Goal: Task Accomplishment & Management: Manage account settings

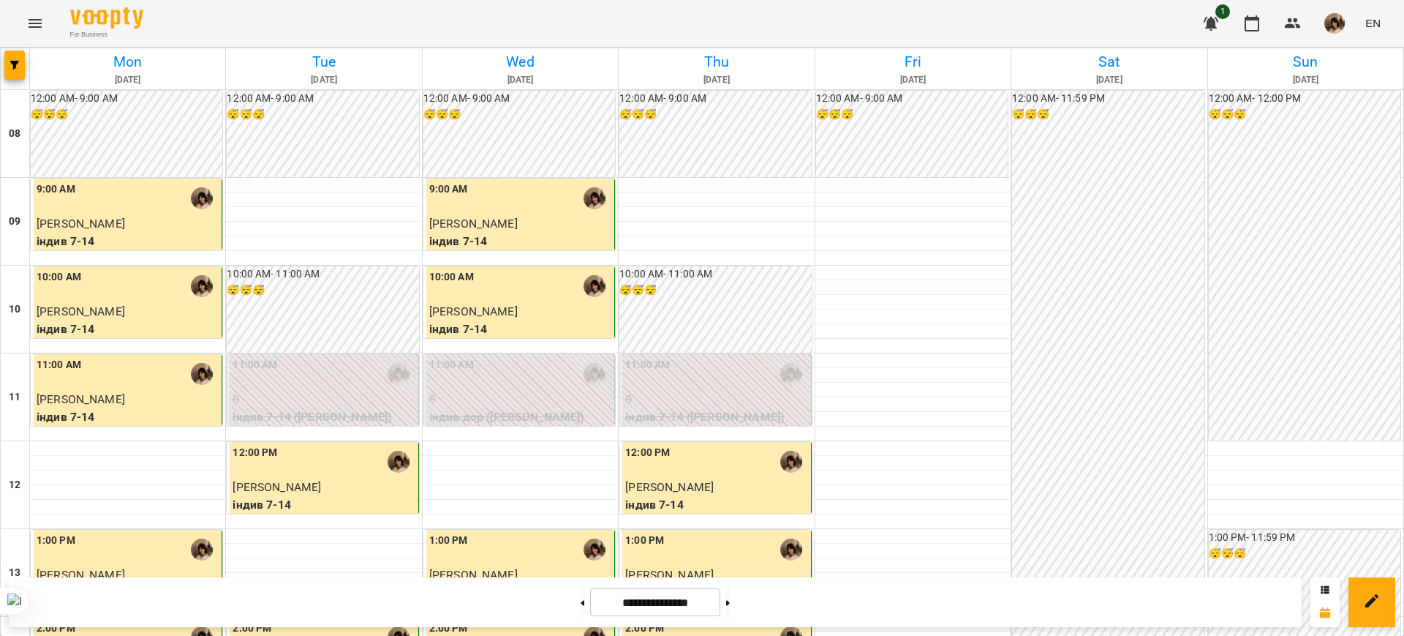
scroll to position [274, 0]
click at [730, 597] on button at bounding box center [728, 602] width 4 height 32
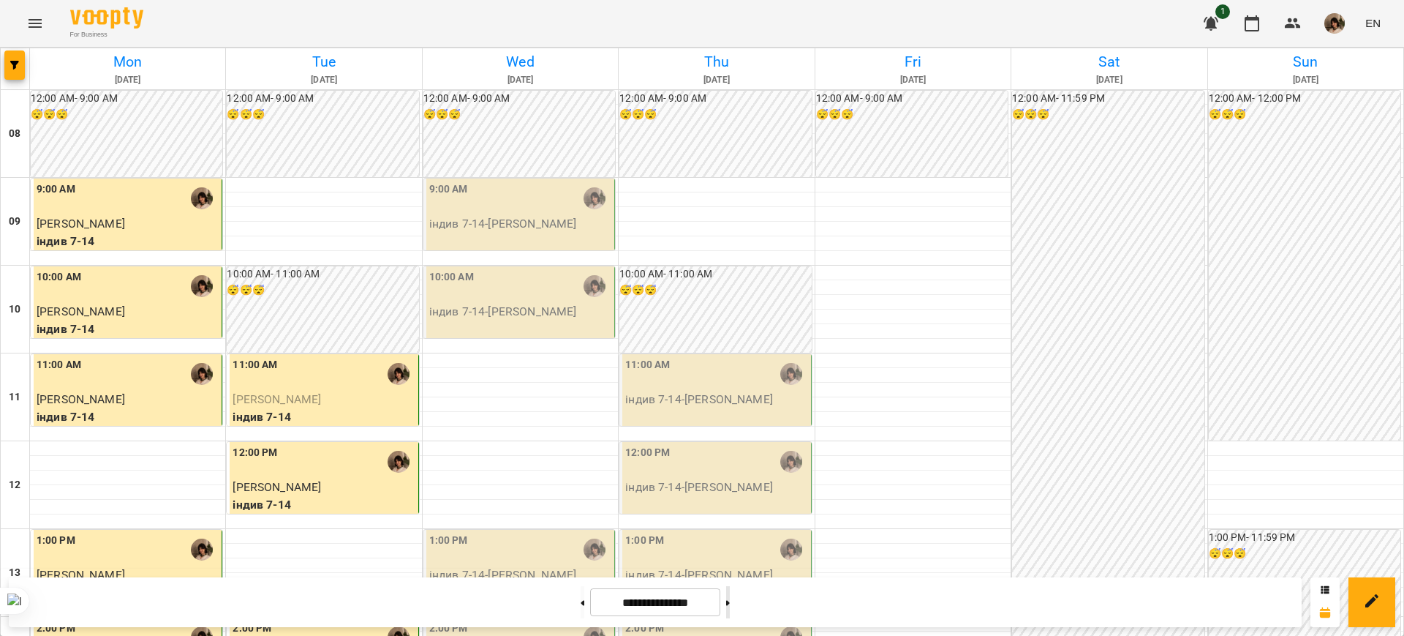
click at [730, 597] on button at bounding box center [728, 602] width 4 height 32
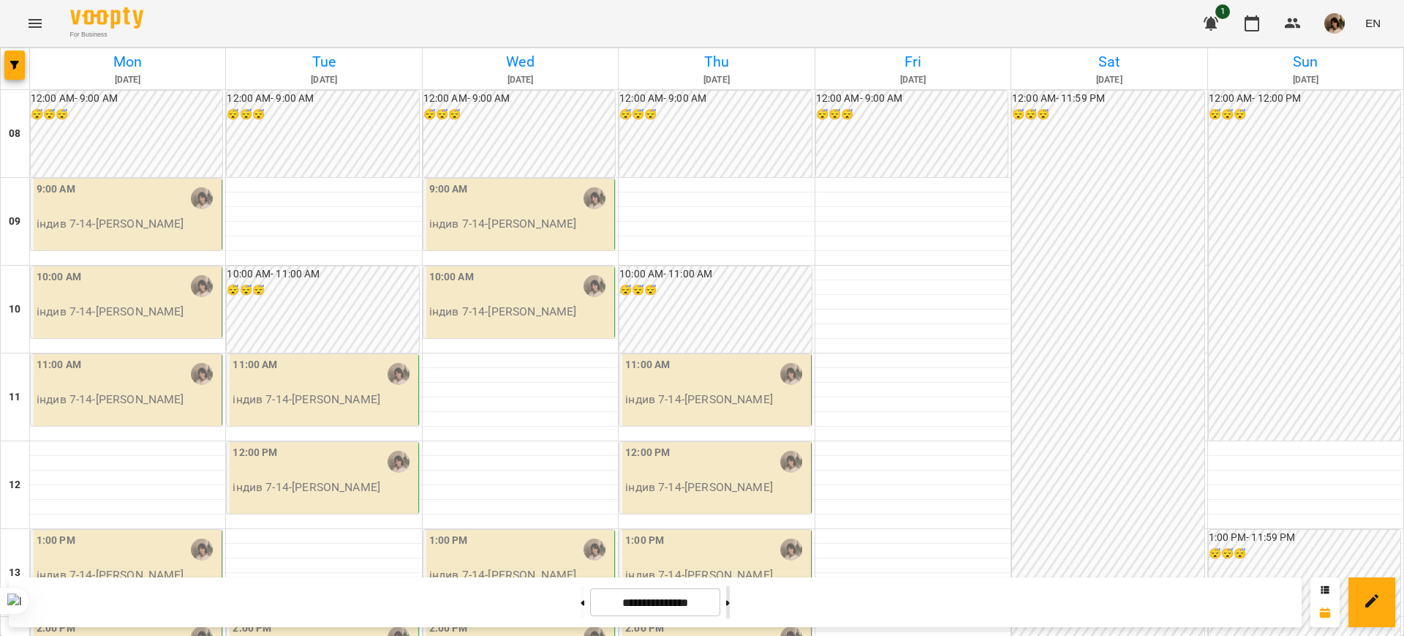
click at [730, 597] on button at bounding box center [728, 602] width 4 height 32
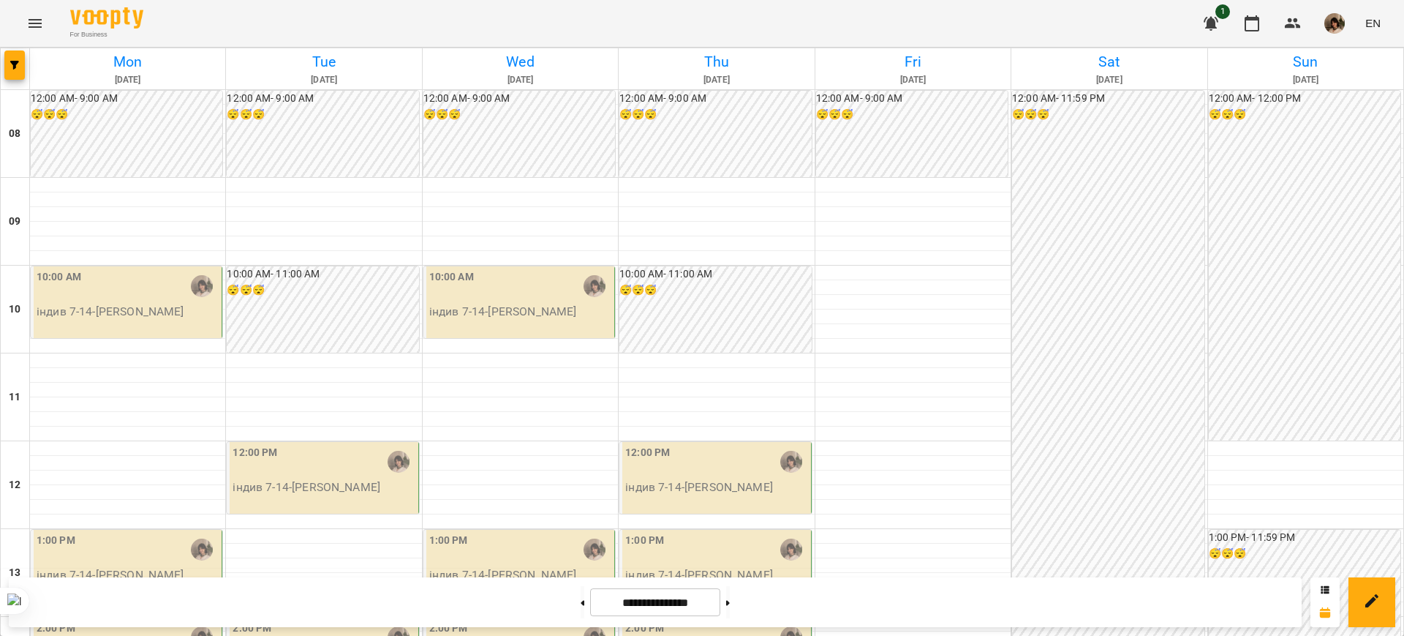
scroll to position [0, 0]
click at [689, 609] on input "**********" at bounding box center [655, 602] width 130 height 29
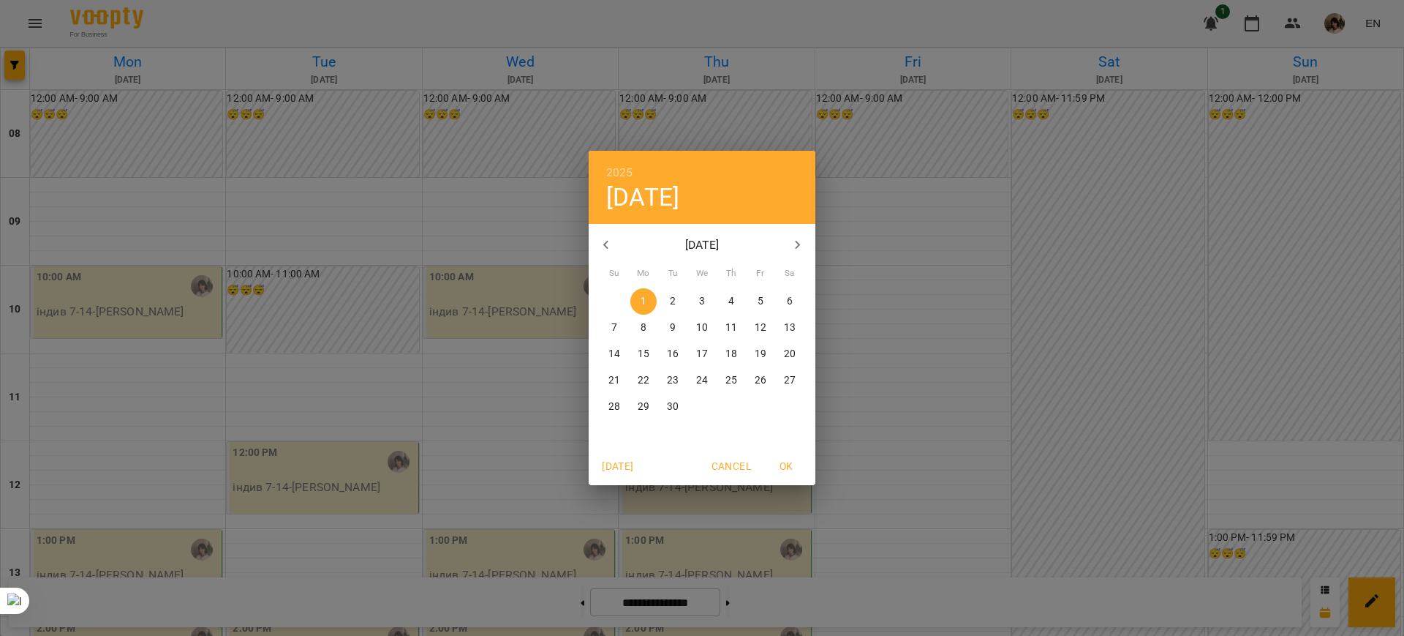
click at [610, 249] on icon "button" at bounding box center [607, 245] width 18 height 18
click at [675, 297] on p "1" at bounding box center [673, 301] width 6 height 15
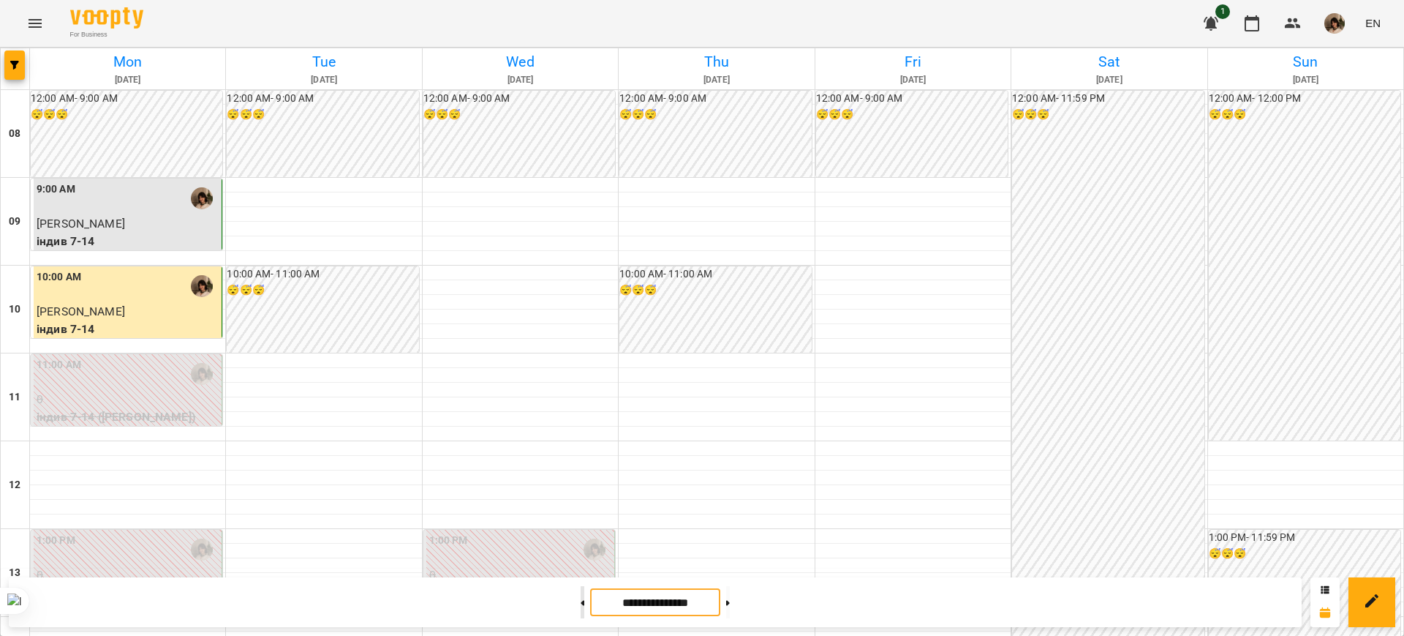
click at [581, 604] on button at bounding box center [583, 602] width 4 height 32
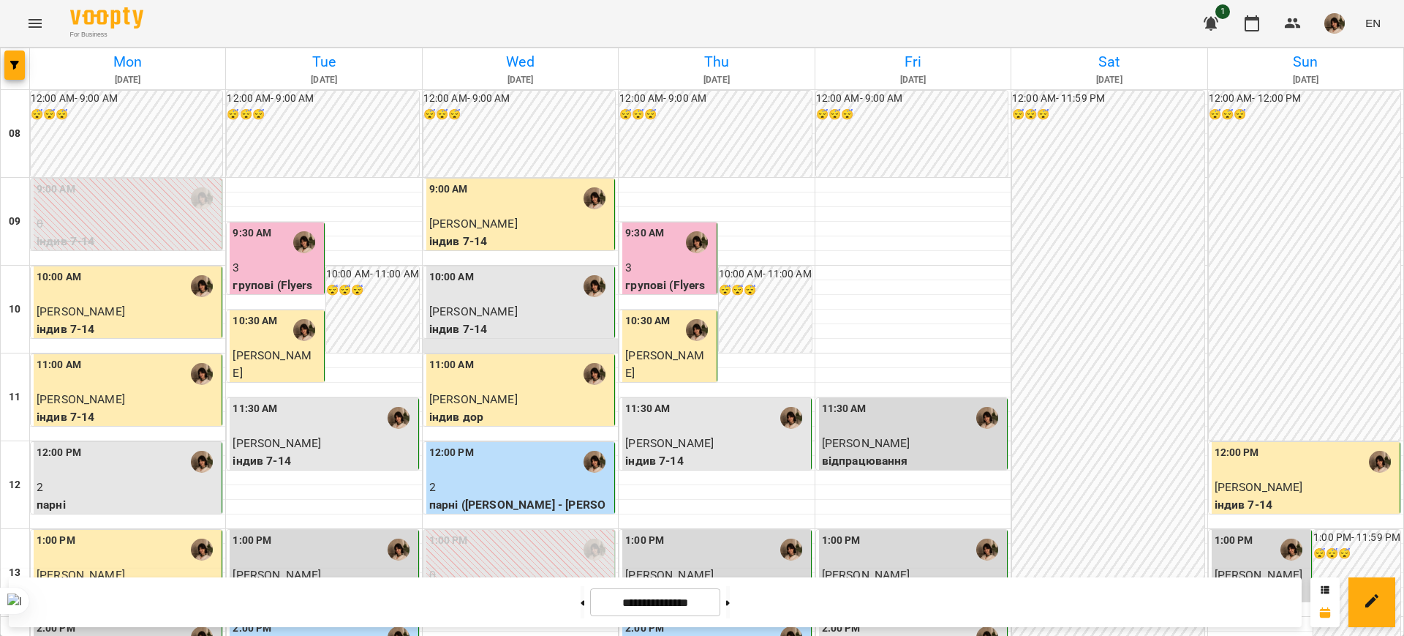
scroll to position [366, 0]
click at [682, 620] on div "2:00 PM" at bounding box center [716, 637] width 182 height 34
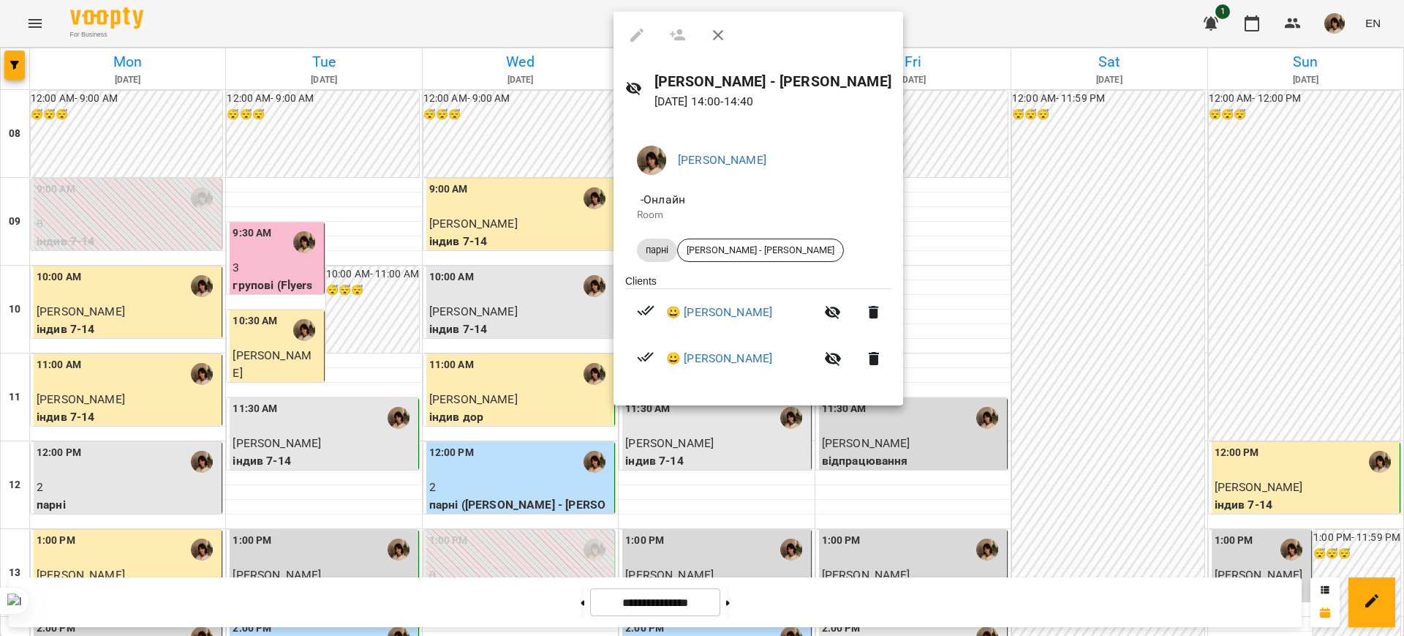
drag, startPoint x: 680, startPoint y: 343, endPoint x: 797, endPoint y: 359, distance: 117.4
click at [797, 359] on li "😀 [PERSON_NAME]" at bounding box center [758, 358] width 266 height 47
copy link "[PERSON_NAME]"
drag, startPoint x: 721, startPoint y: 284, endPoint x: 713, endPoint y: 291, distance: 10.9
click at [721, 283] on ul "Clients 😀 [PERSON_NAME] 😀 [PERSON_NAME]" at bounding box center [758, 331] width 266 height 114
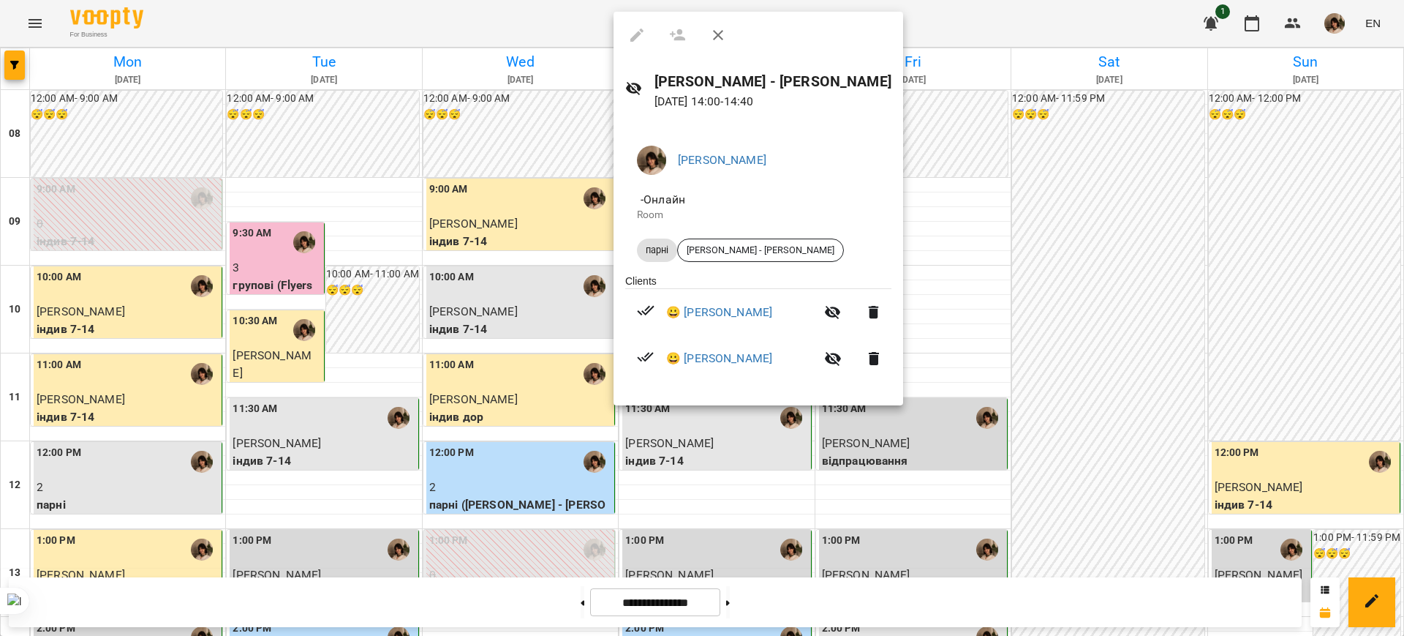
drag, startPoint x: 685, startPoint y: 296, endPoint x: 783, endPoint y: 308, distance: 99.5
click at [783, 308] on li "😀 [PERSON_NAME]" at bounding box center [758, 312] width 266 height 47
copy link "[PERSON_NAME]"
click at [647, 601] on div at bounding box center [702, 318] width 1404 height 636
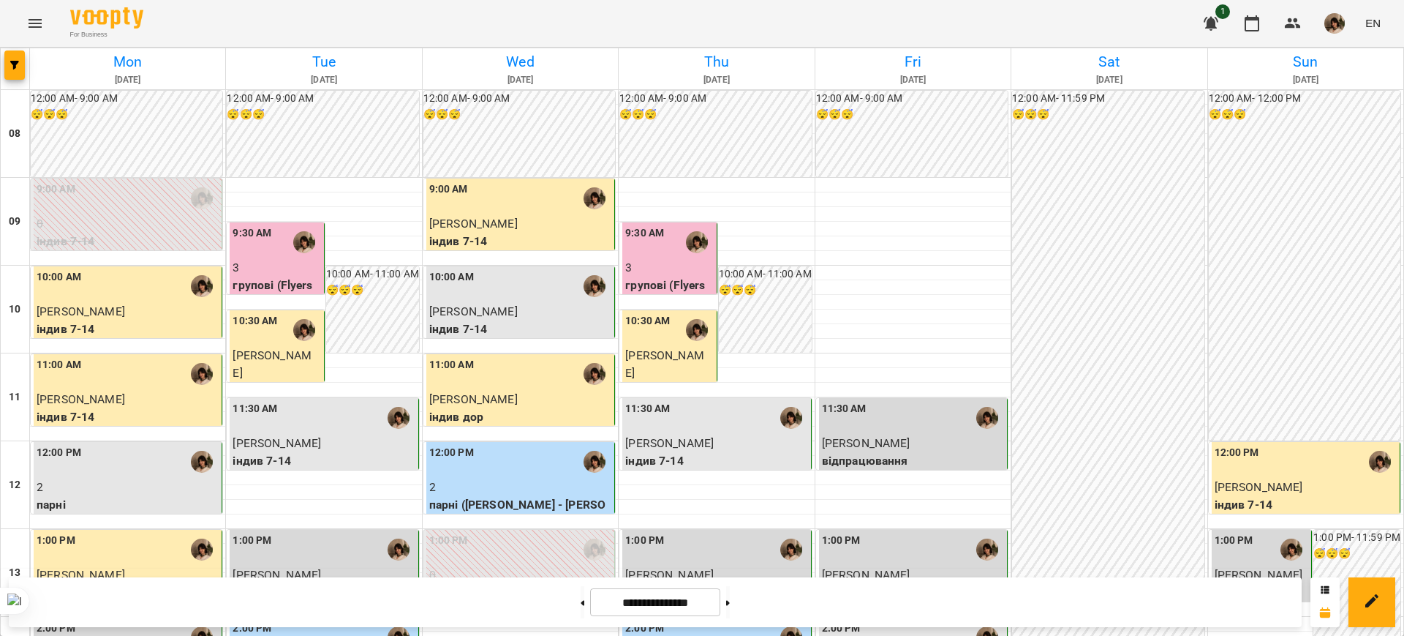
click at [652, 609] on input "**********" at bounding box center [655, 602] width 130 height 29
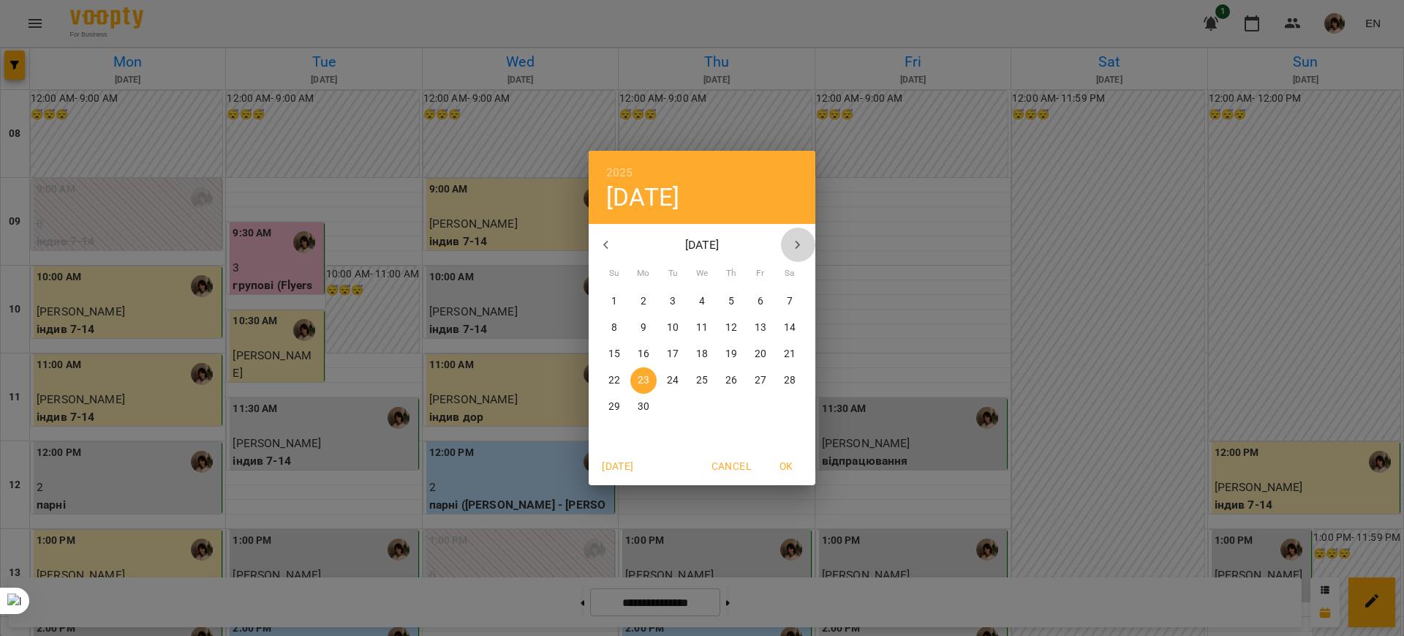
click at [791, 238] on icon "button" at bounding box center [798, 245] width 18 height 18
click at [642, 293] on button "1" at bounding box center [644, 301] width 26 height 26
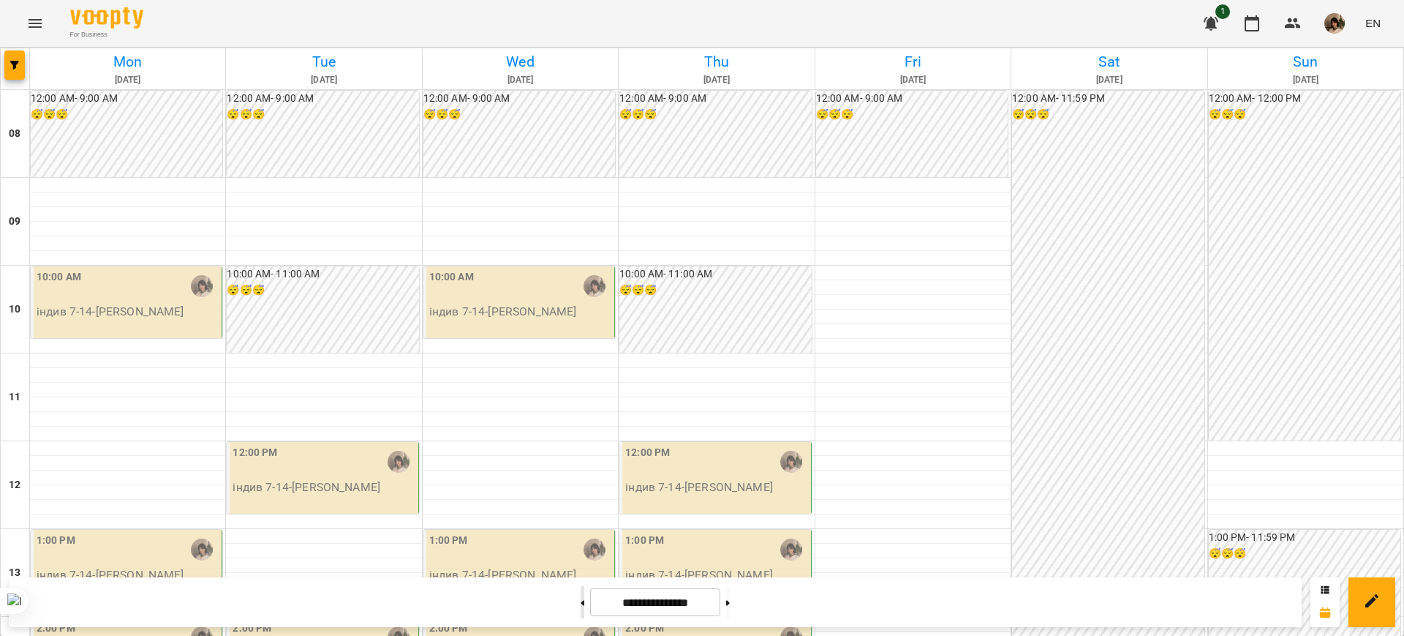
click at [581, 605] on icon at bounding box center [583, 603] width 4 height 6
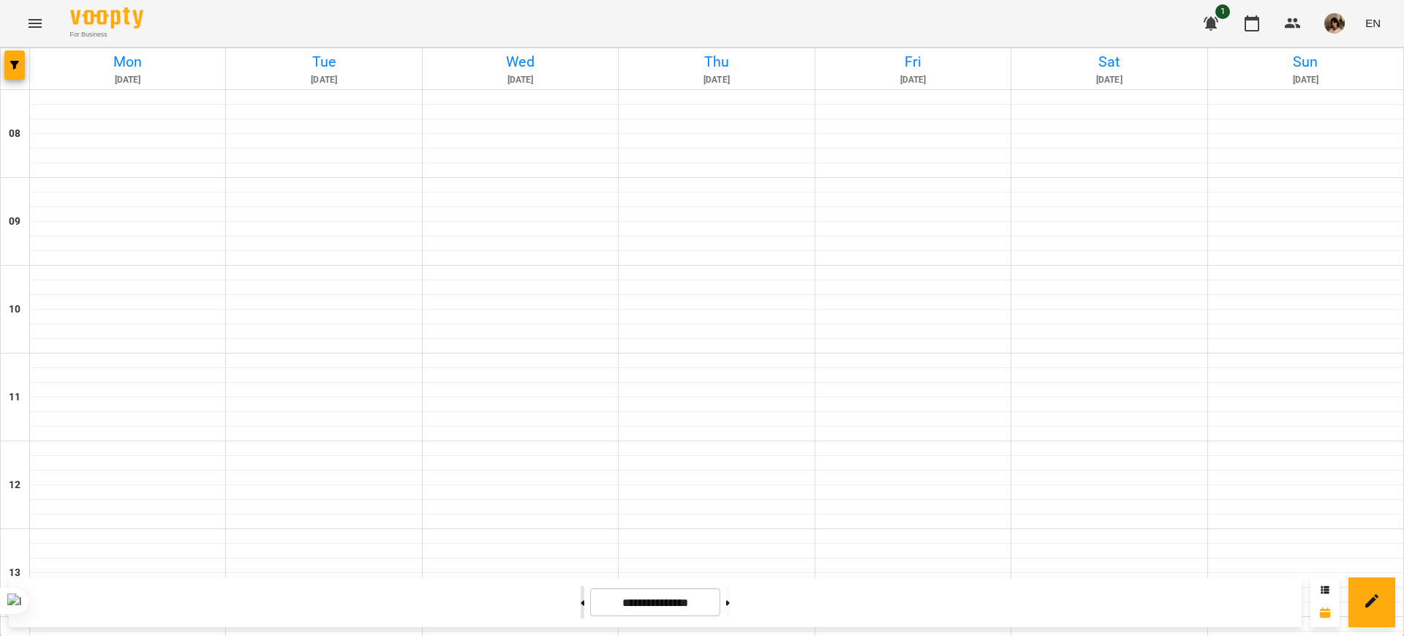
click at [581, 605] on icon at bounding box center [583, 603] width 4 height 6
click at [626, 604] on input "**********" at bounding box center [655, 602] width 130 height 29
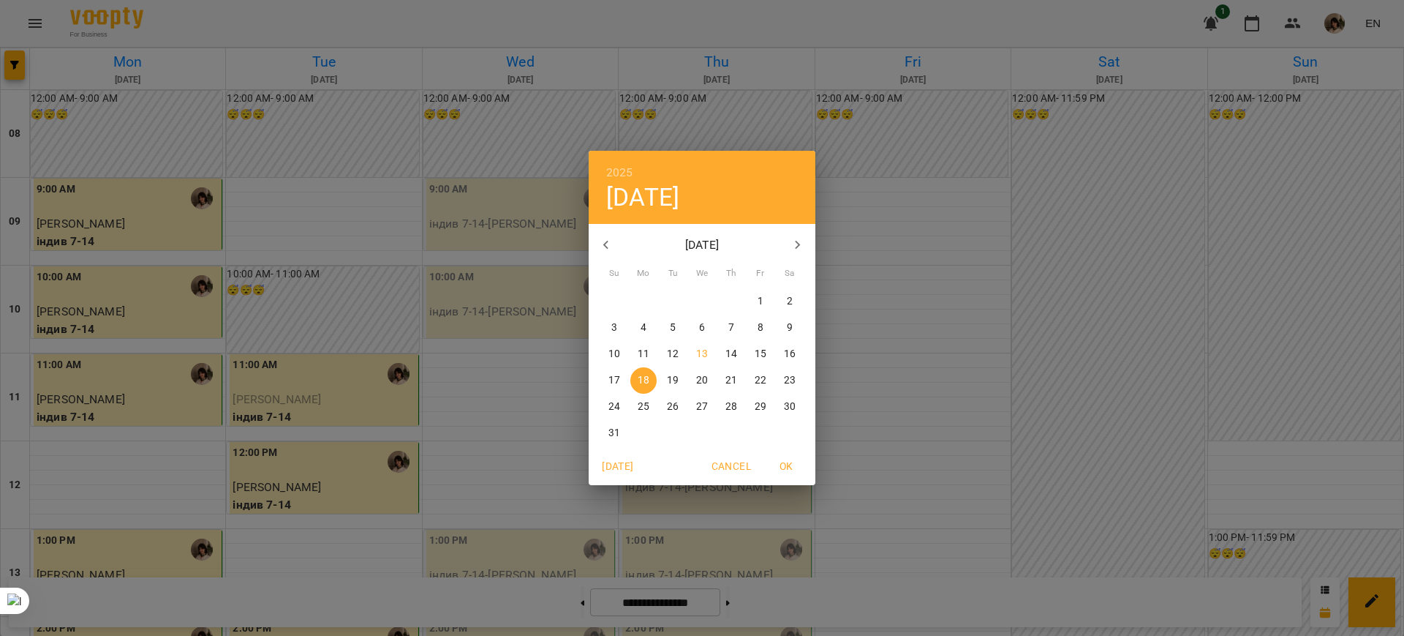
click at [706, 349] on p "13" at bounding box center [702, 354] width 12 height 15
type input "**********"
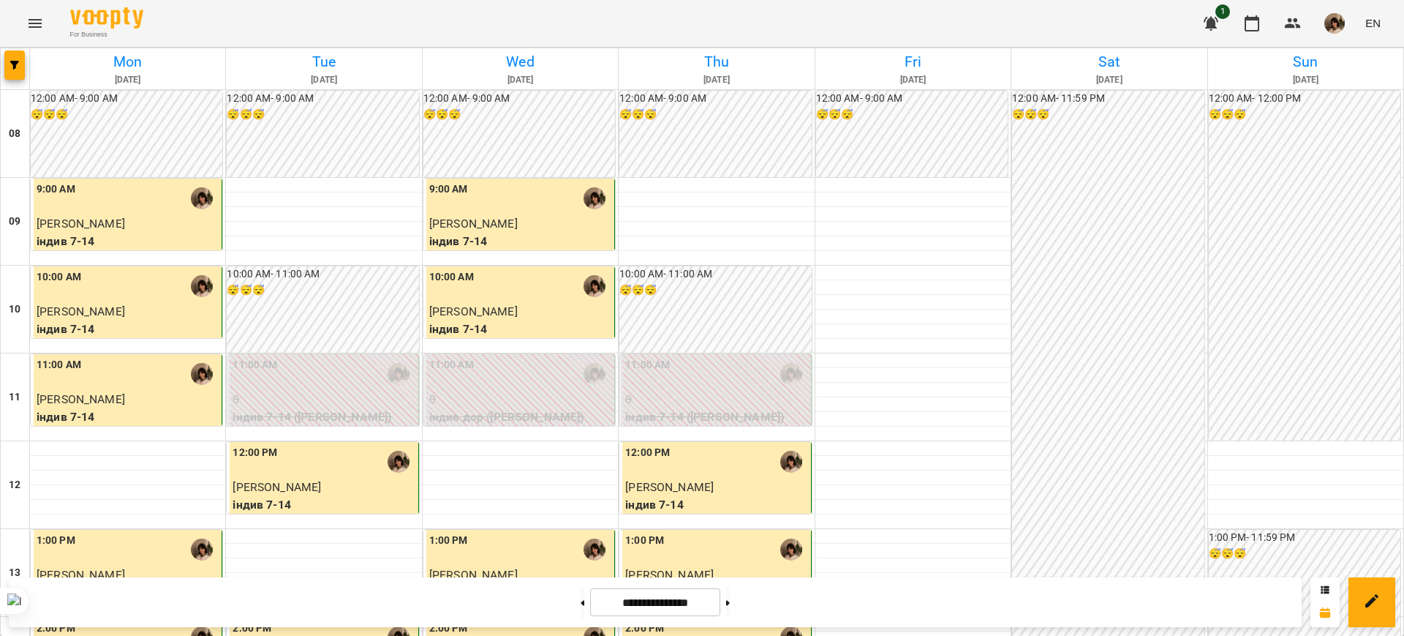
scroll to position [457, 0]
